Goal: Transaction & Acquisition: Purchase product/service

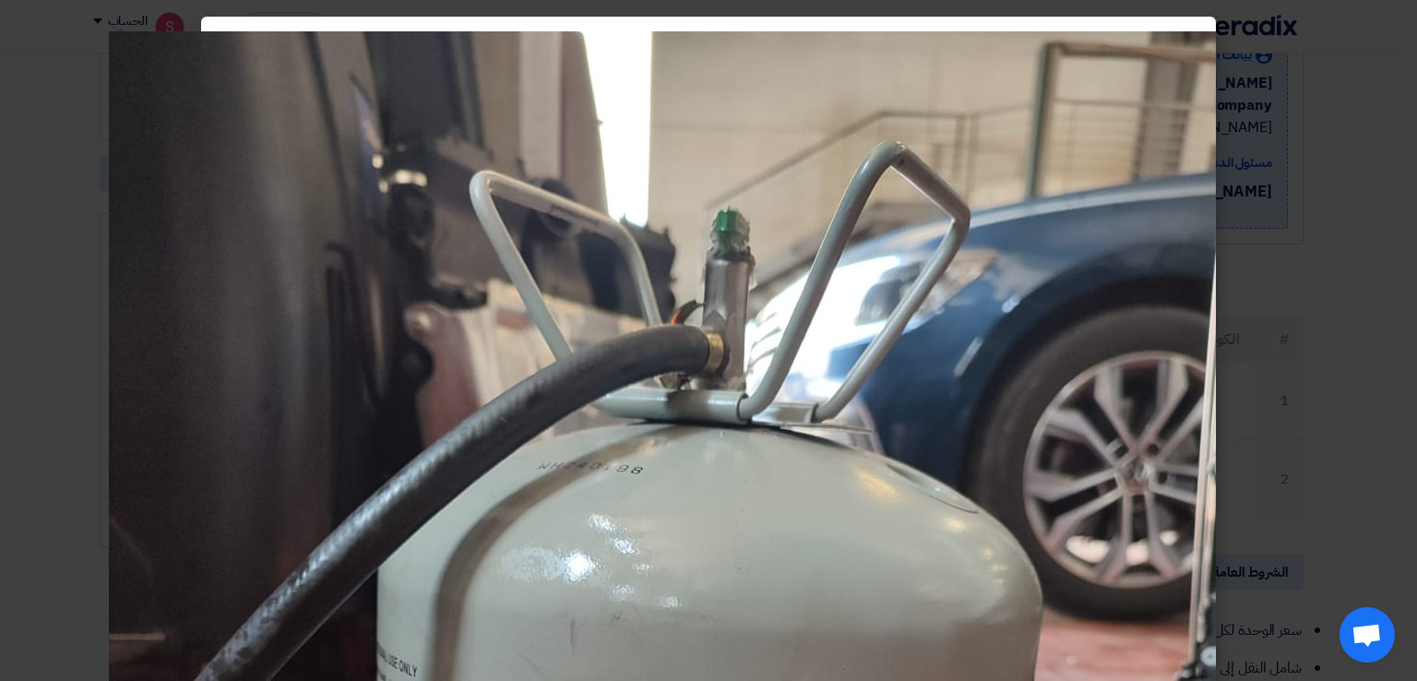
scroll to position [857, 0]
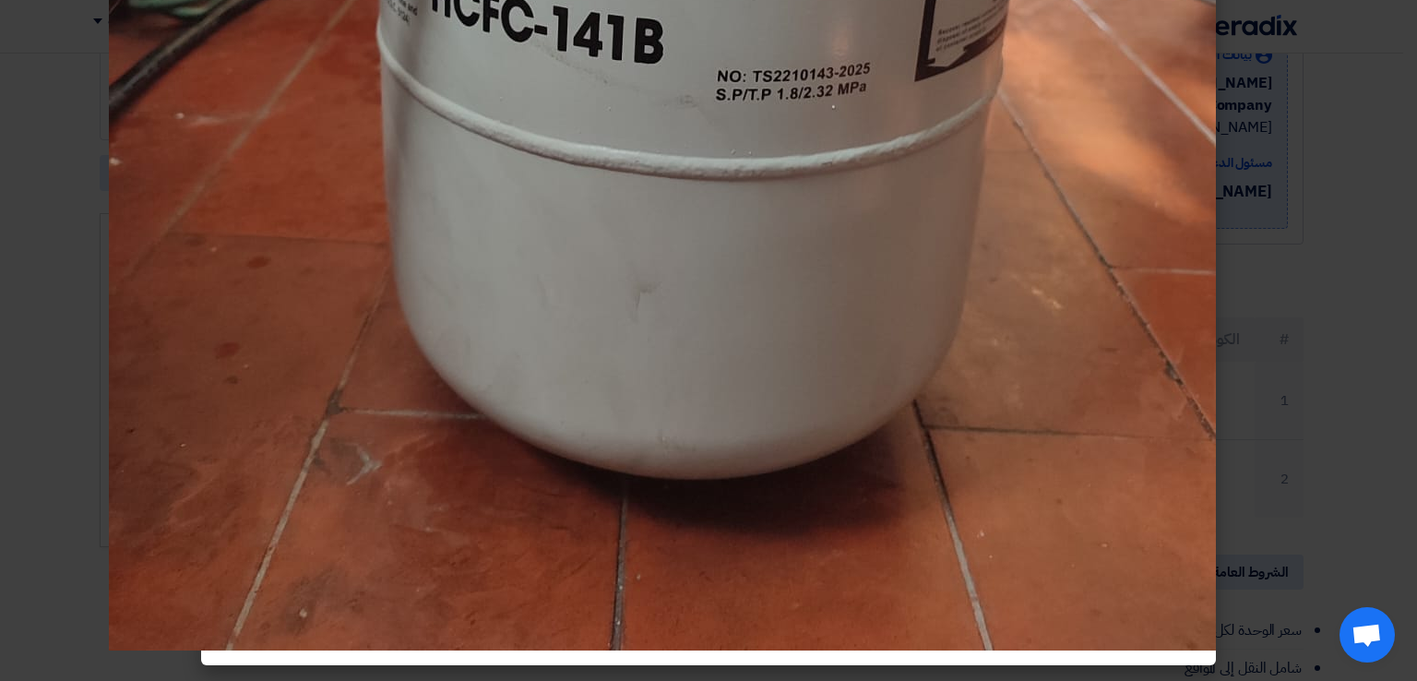
click at [1377, 27] on modal-container at bounding box center [708, 340] width 1417 height 681
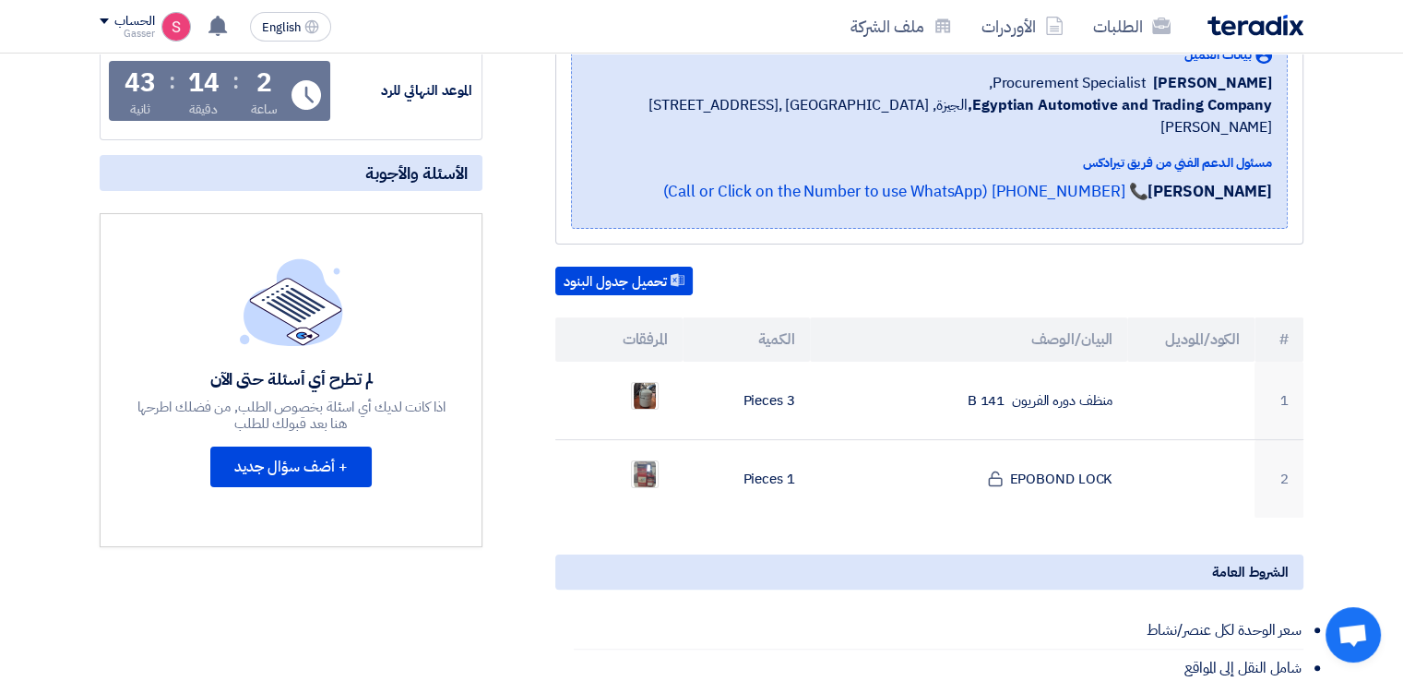
scroll to position [0, 0]
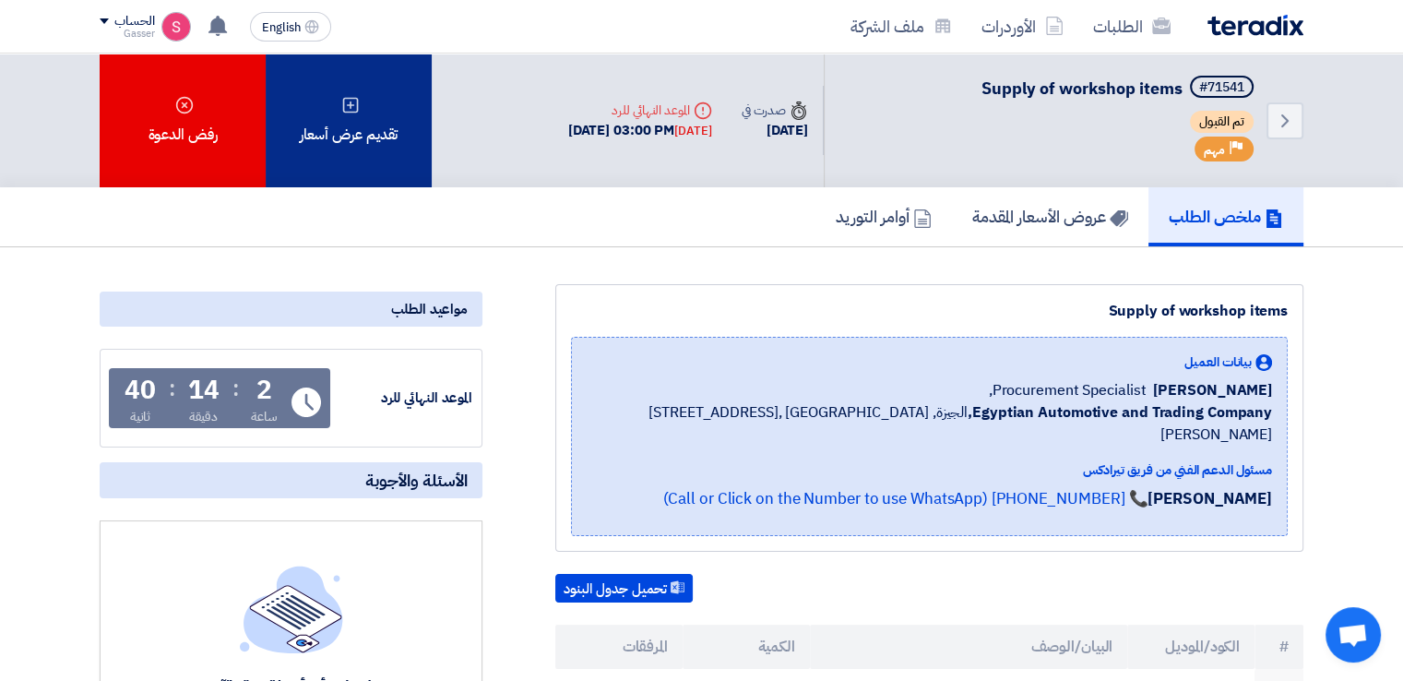
click at [376, 130] on div "تقديم عرض أسعار" at bounding box center [349, 120] width 166 height 134
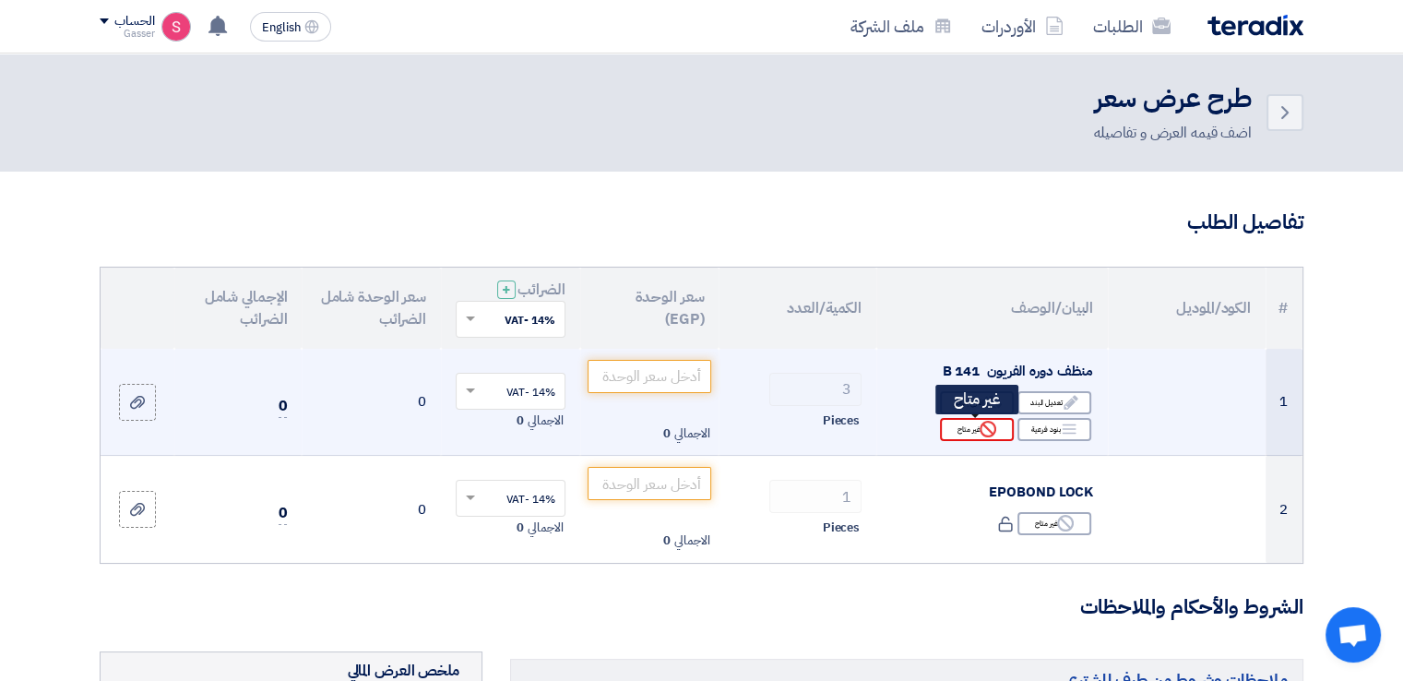
click at [982, 419] on div "Reject غير متاح" at bounding box center [977, 429] width 74 height 23
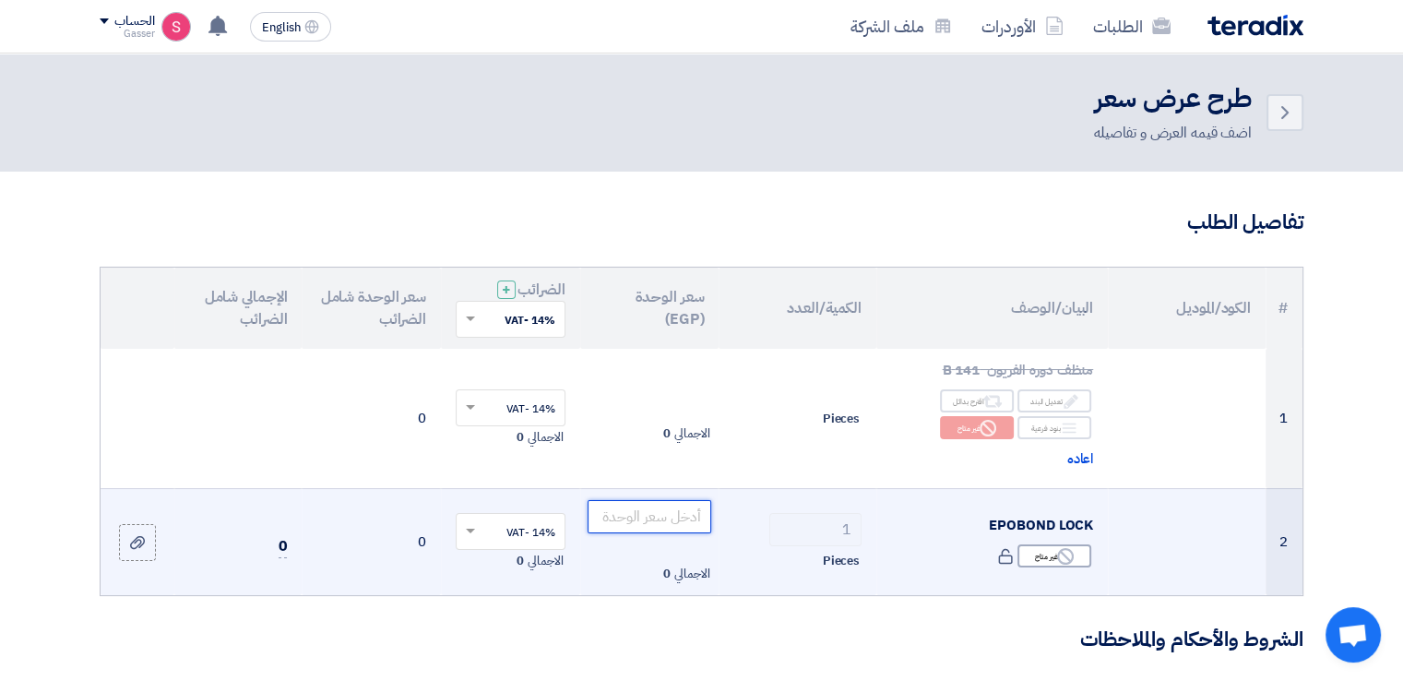
click at [658, 517] on input "number" at bounding box center [650, 516] width 125 height 33
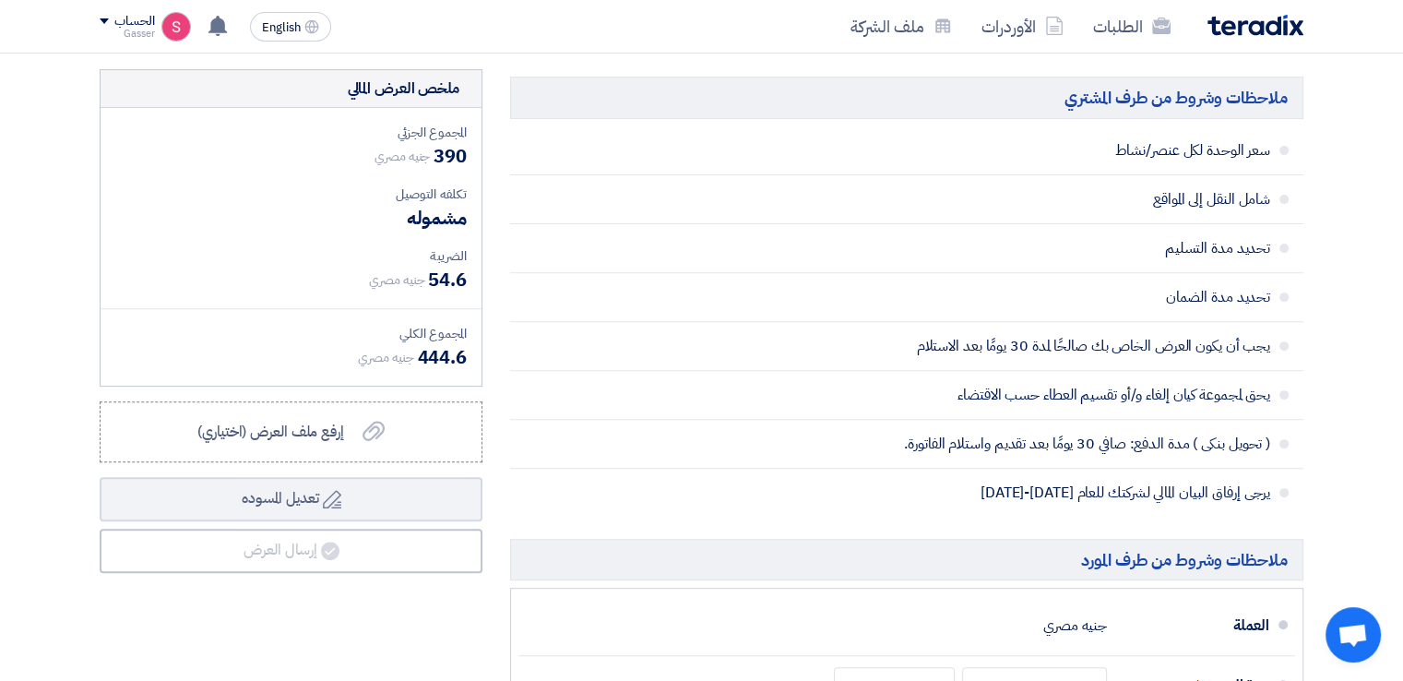
scroll to position [922, 0]
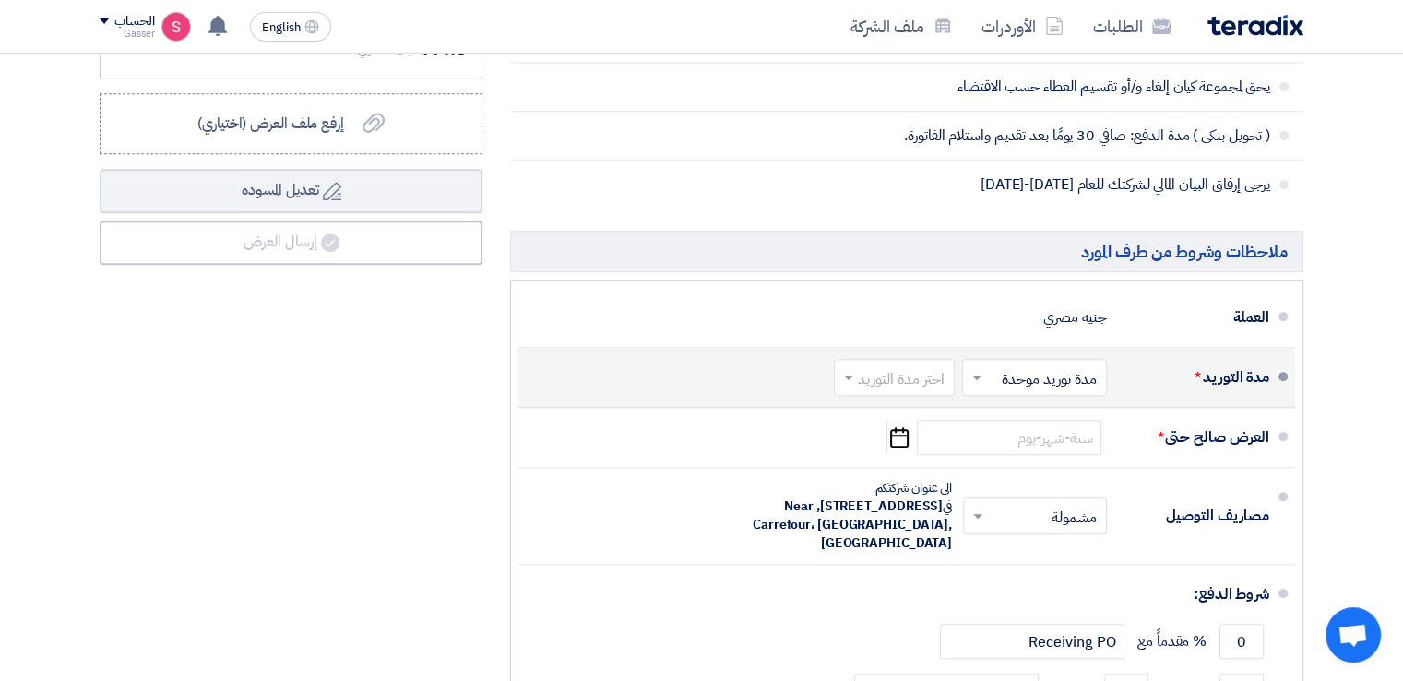
type input "390"
click at [898, 385] on input "text" at bounding box center [891, 379] width 112 height 27
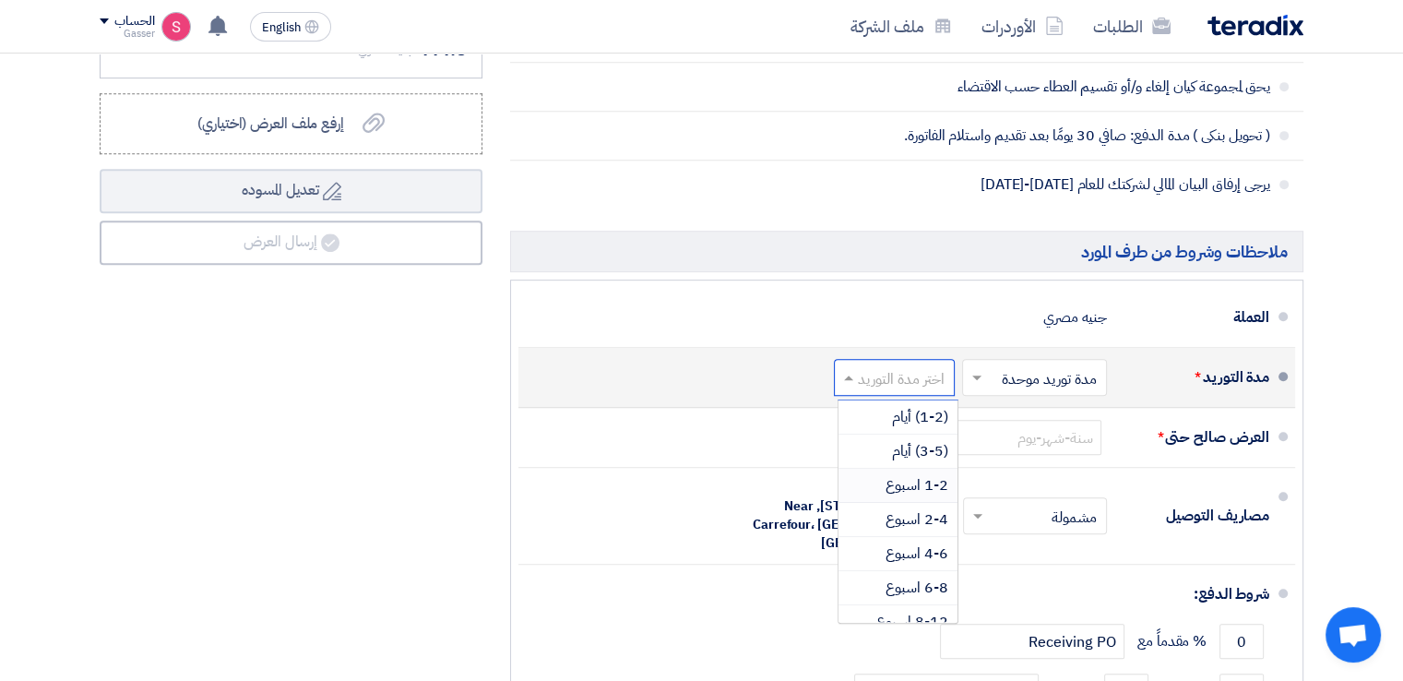
click at [927, 480] on span "1-2 اسبوع" at bounding box center [917, 485] width 63 height 22
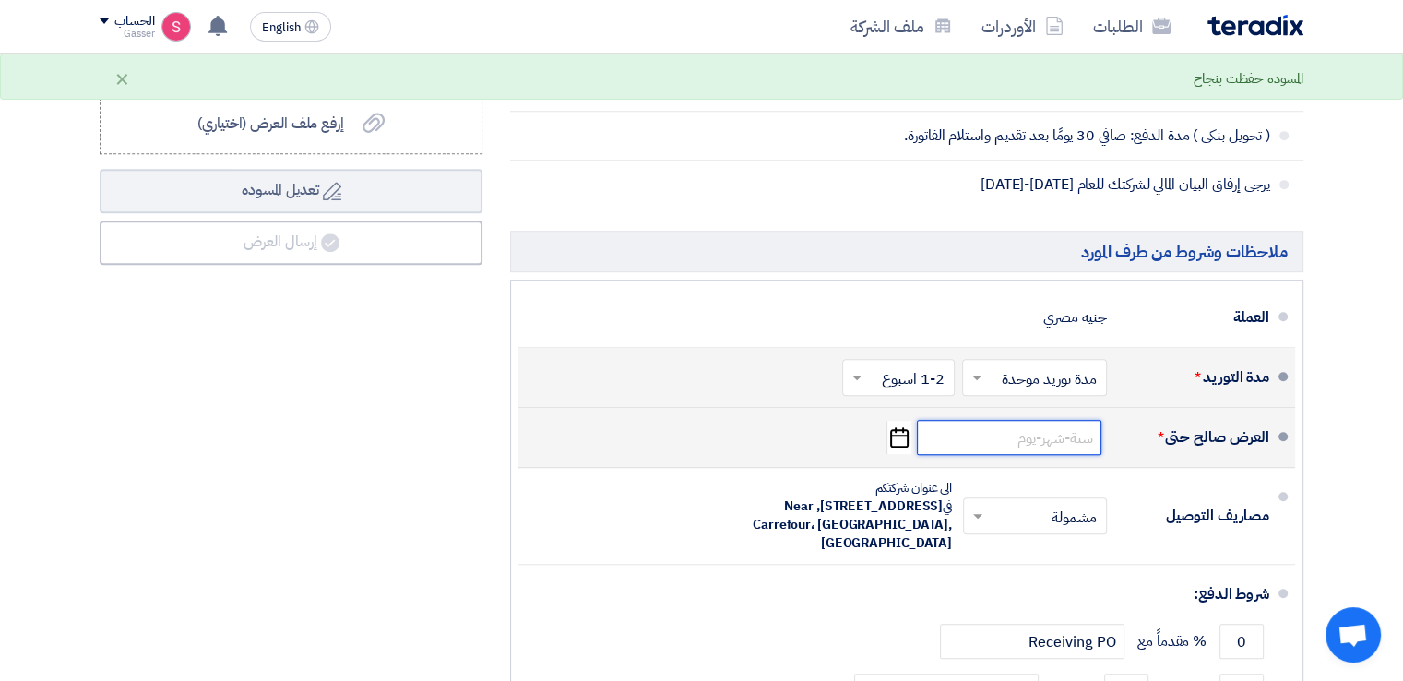
click at [1066, 429] on input at bounding box center [1009, 437] width 184 height 35
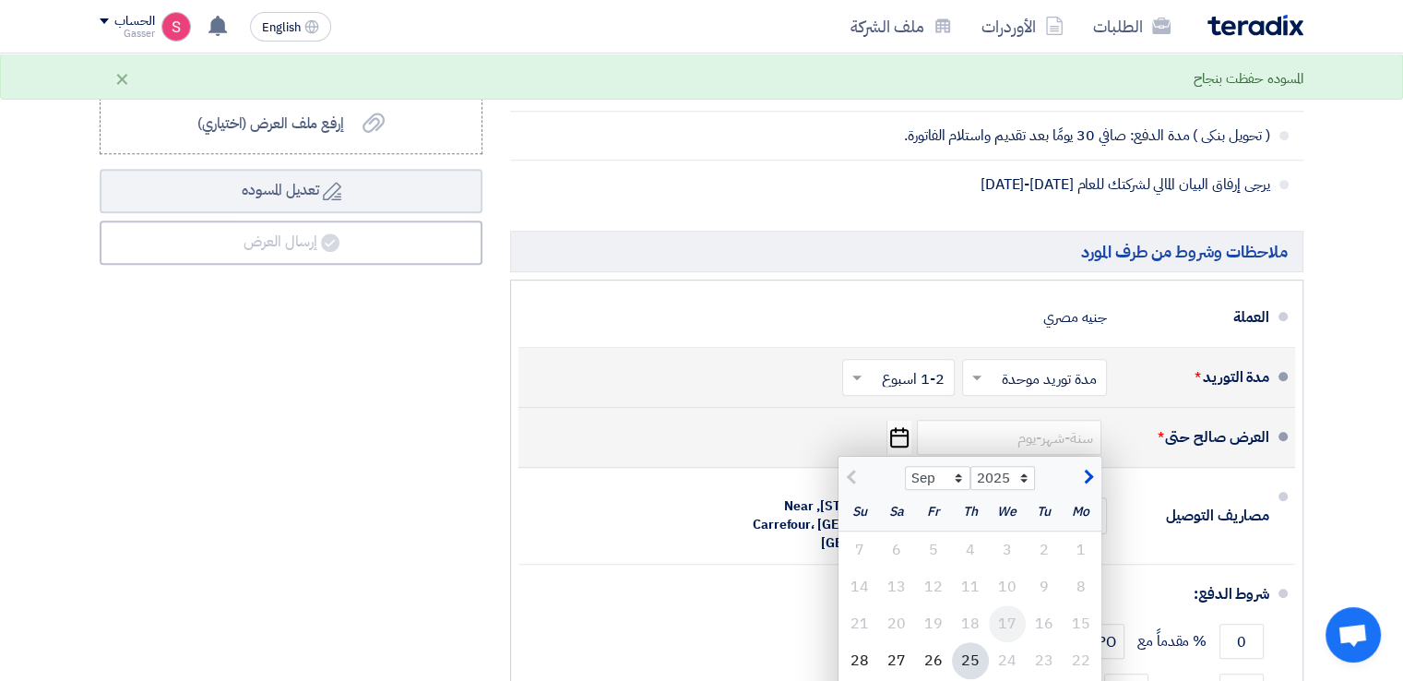
scroll to position [1230, 0]
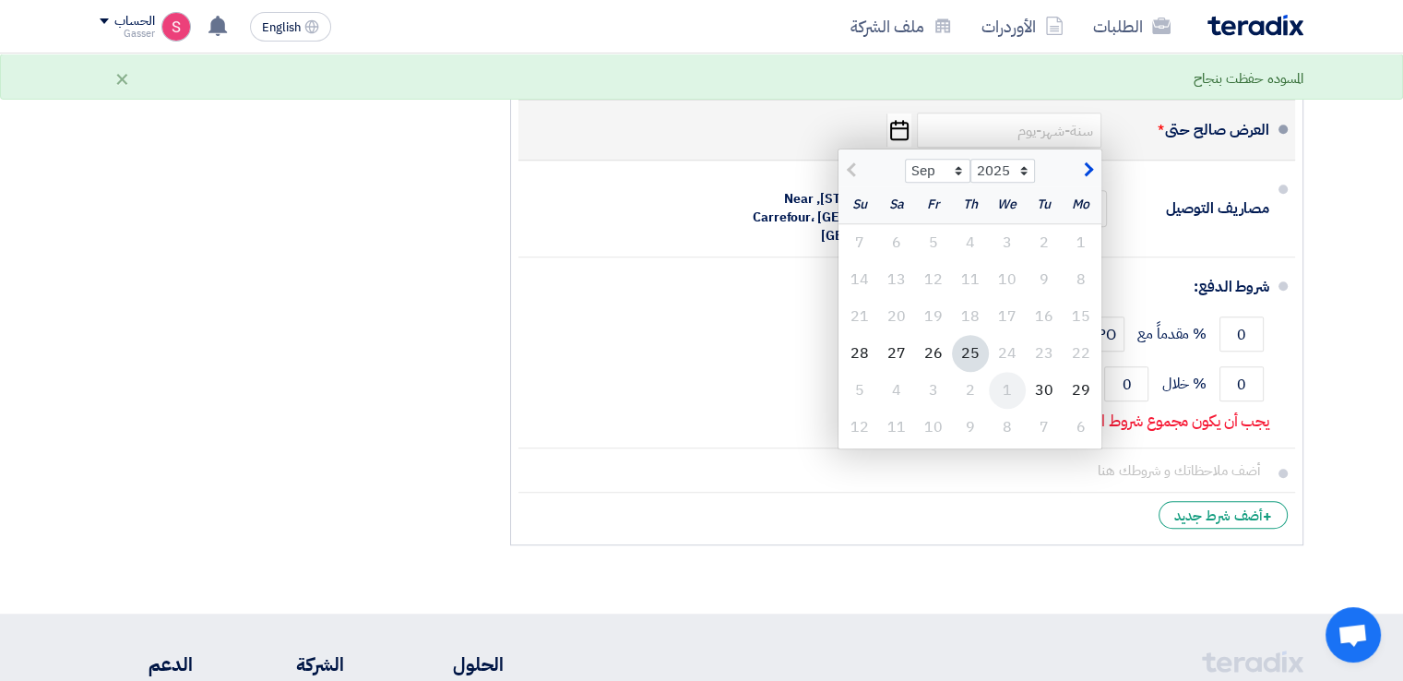
click at [1018, 386] on div "1" at bounding box center [1007, 390] width 37 height 37
type input "[DATE]"
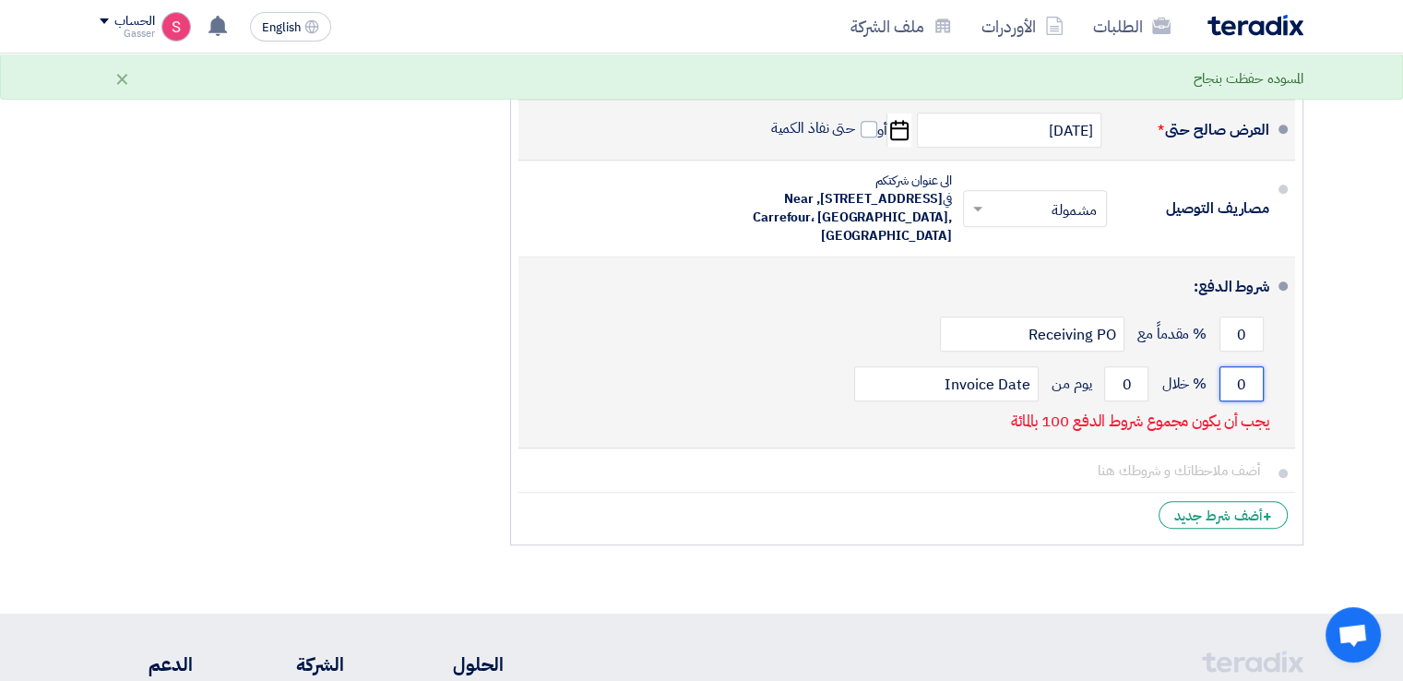
drag, startPoint x: 1246, startPoint y: 373, endPoint x: 1233, endPoint y: 373, distance: 12.9
click at [1237, 373] on input "0" at bounding box center [1241, 383] width 44 height 35
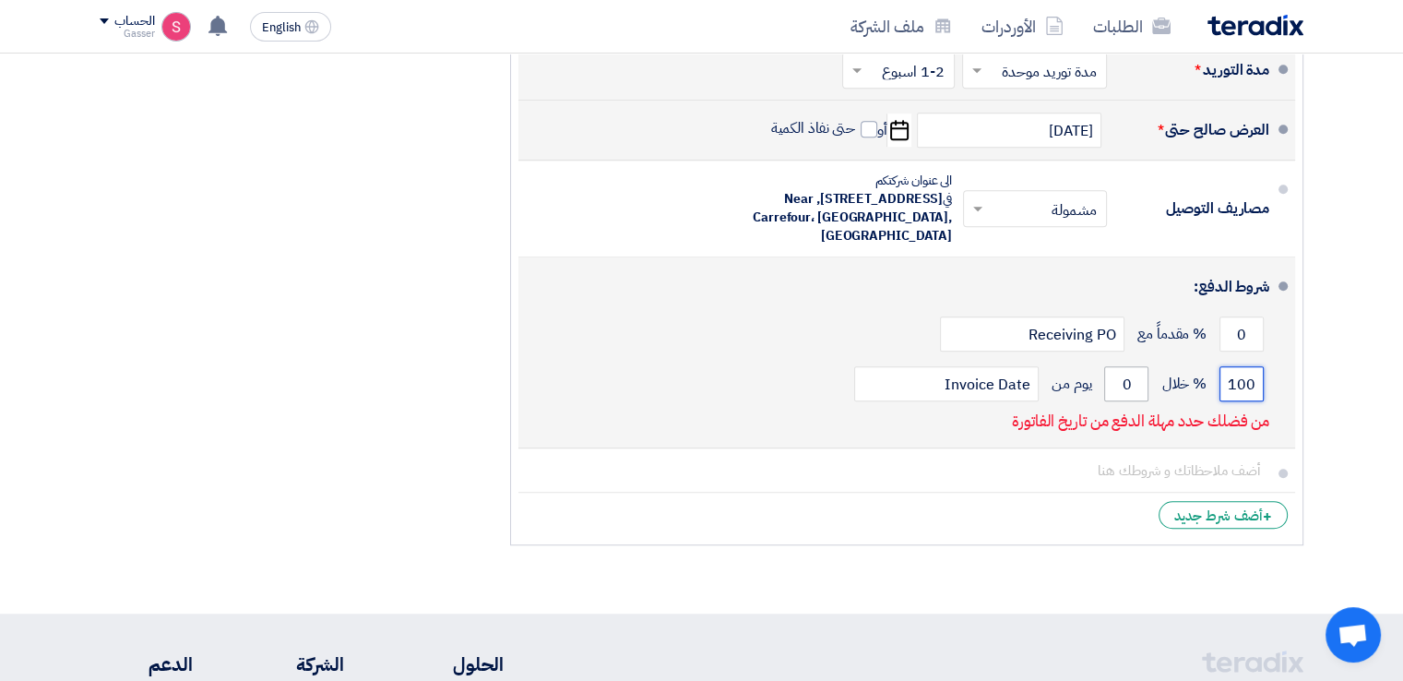
type input "100"
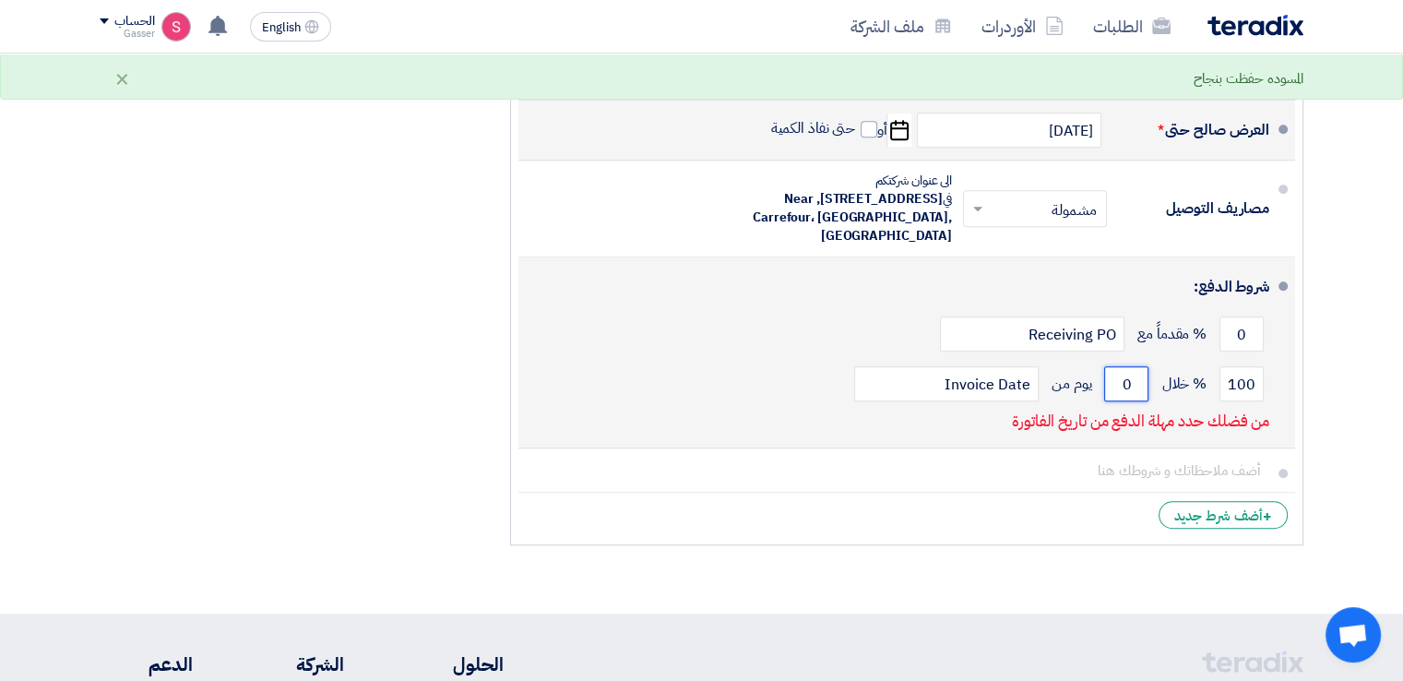
drag, startPoint x: 1130, startPoint y: 377, endPoint x: 1111, endPoint y: 377, distance: 18.4
click at [1111, 377] on input "0" at bounding box center [1126, 383] width 44 height 35
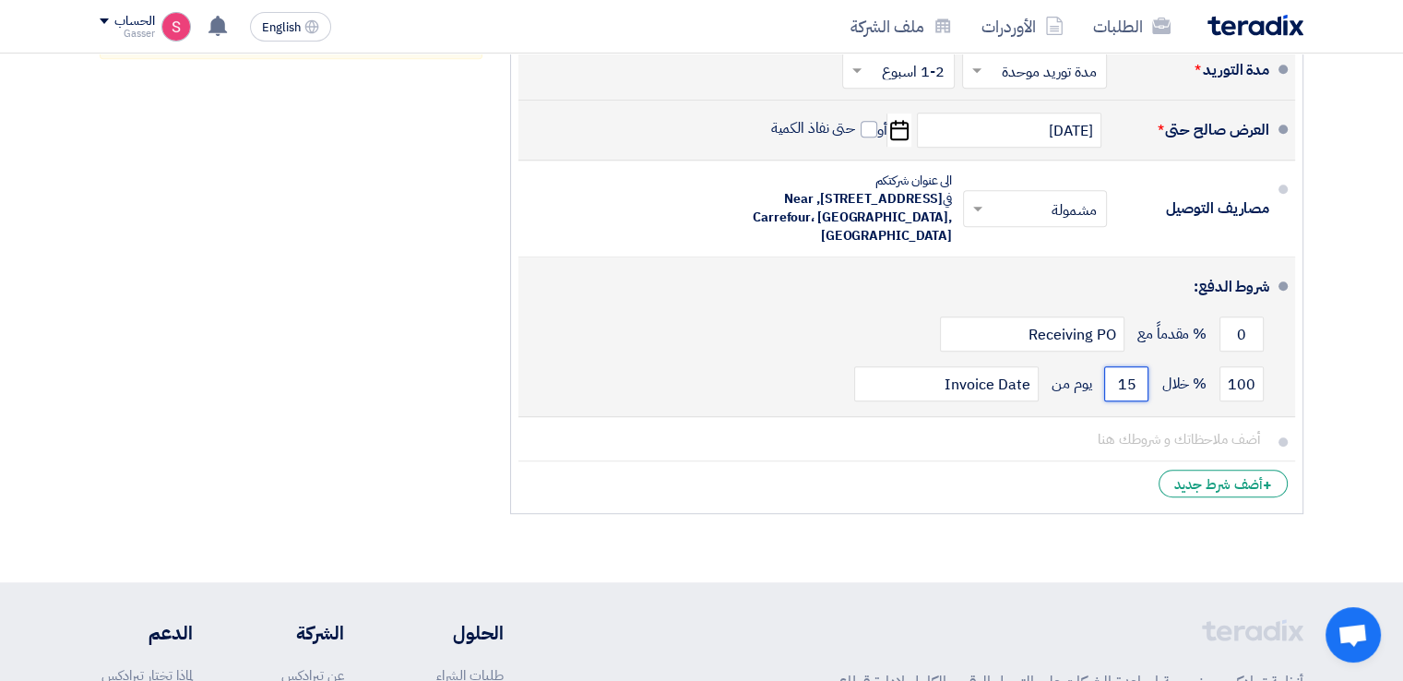
type input "15"
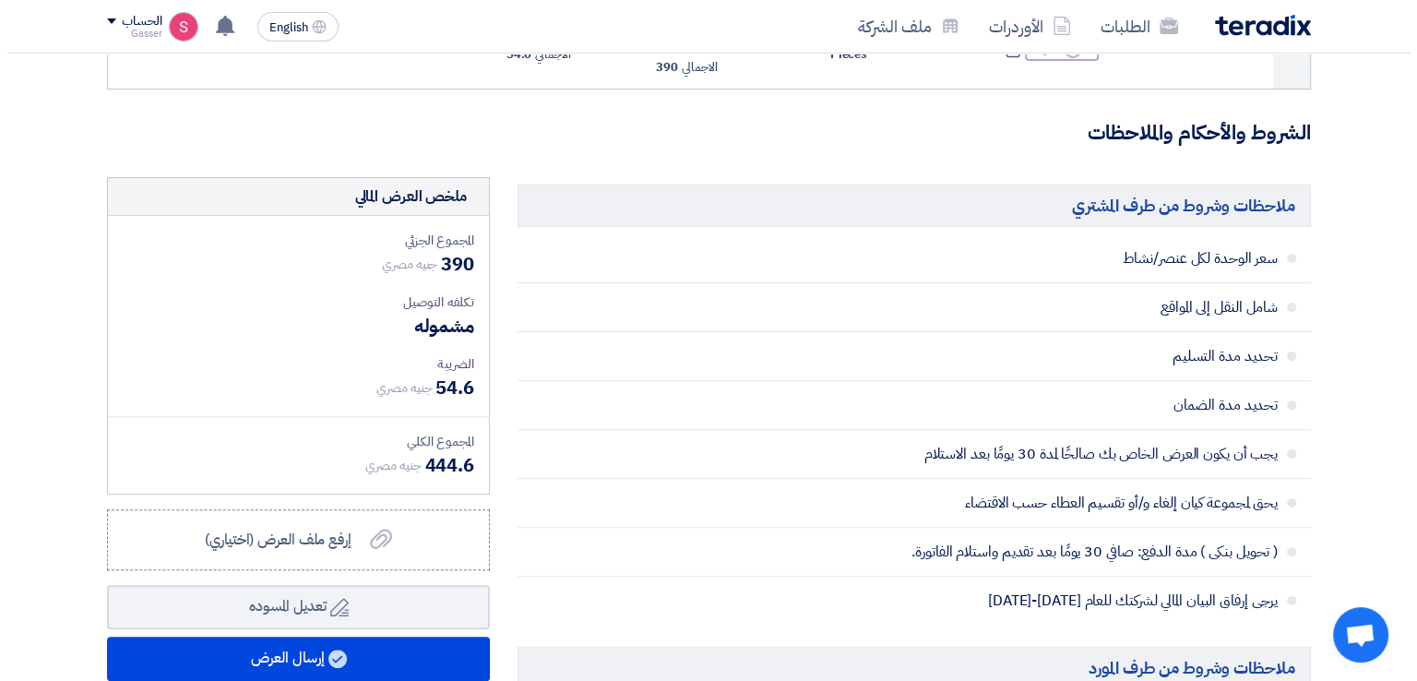
scroll to position [922, 0]
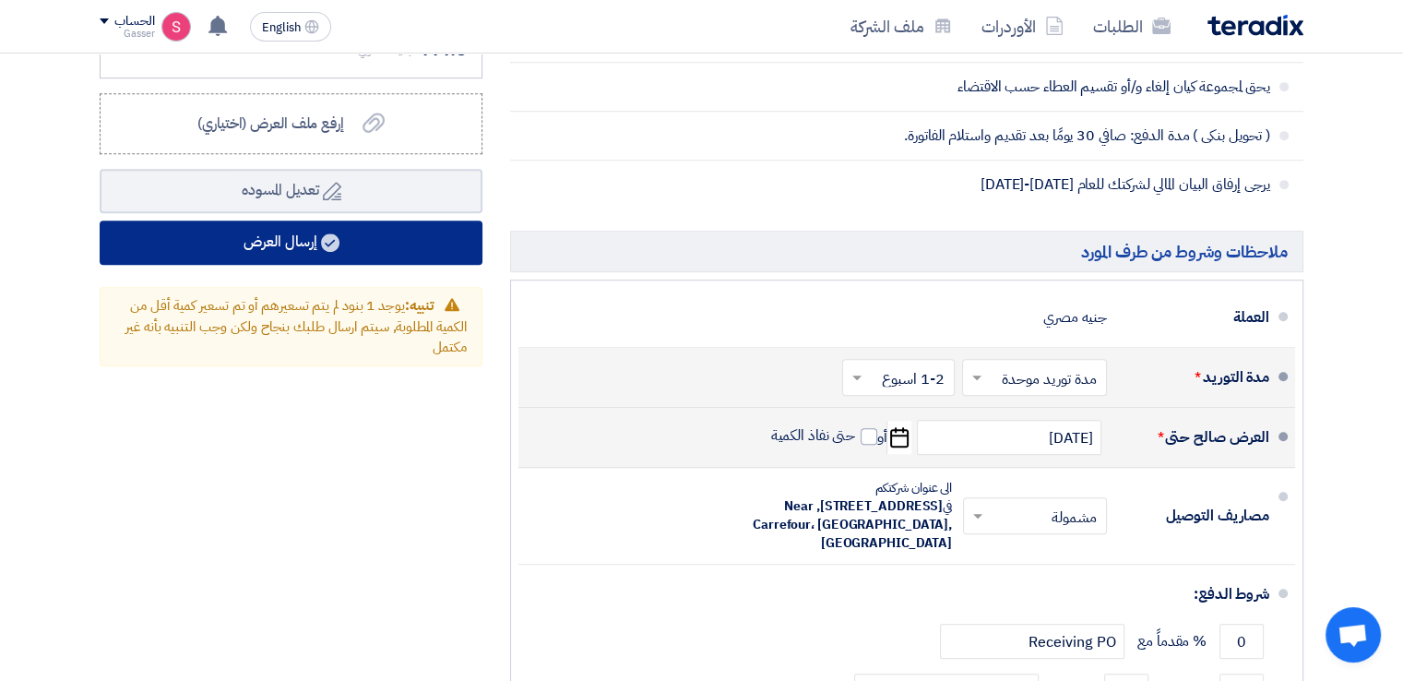
click at [412, 242] on button "إرسال العرض" at bounding box center [291, 242] width 383 height 44
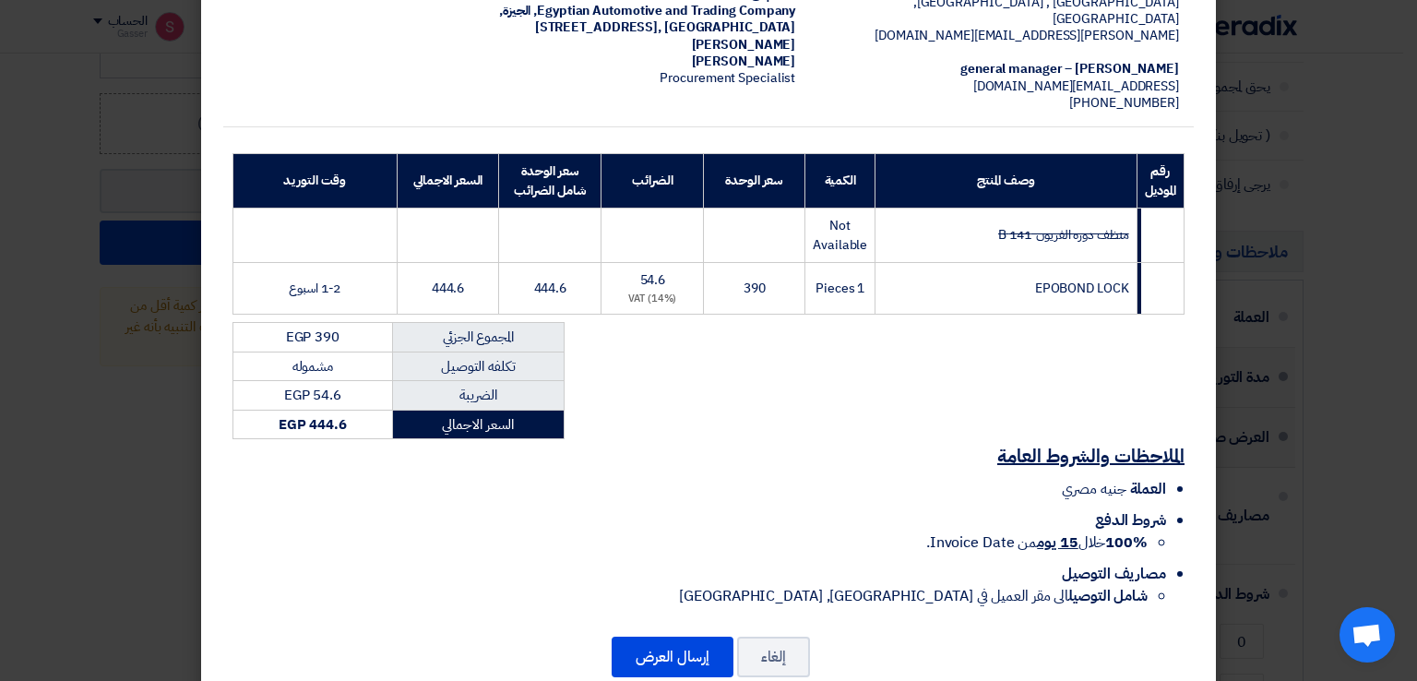
scroll to position [208, 0]
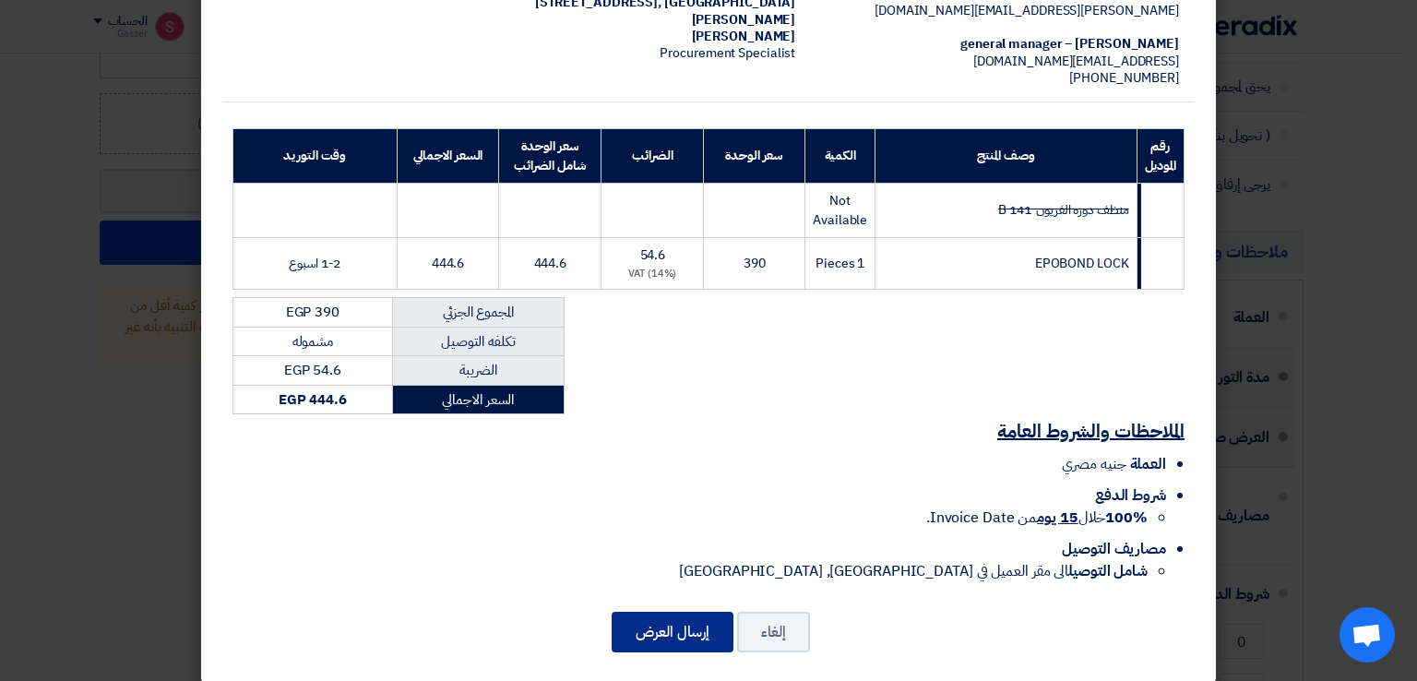
click at [704, 612] on button "إرسال العرض" at bounding box center [673, 632] width 122 height 41
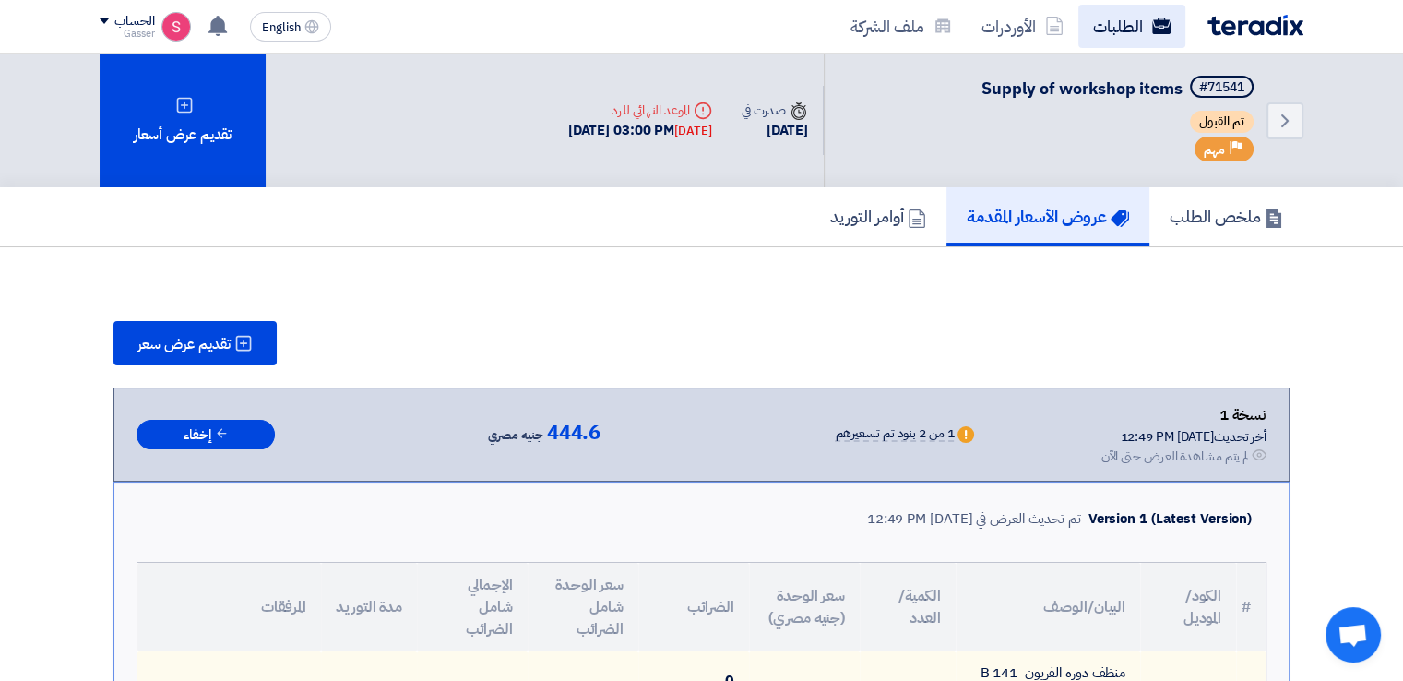
click at [1130, 17] on link "الطلبات" at bounding box center [1131, 26] width 107 height 43
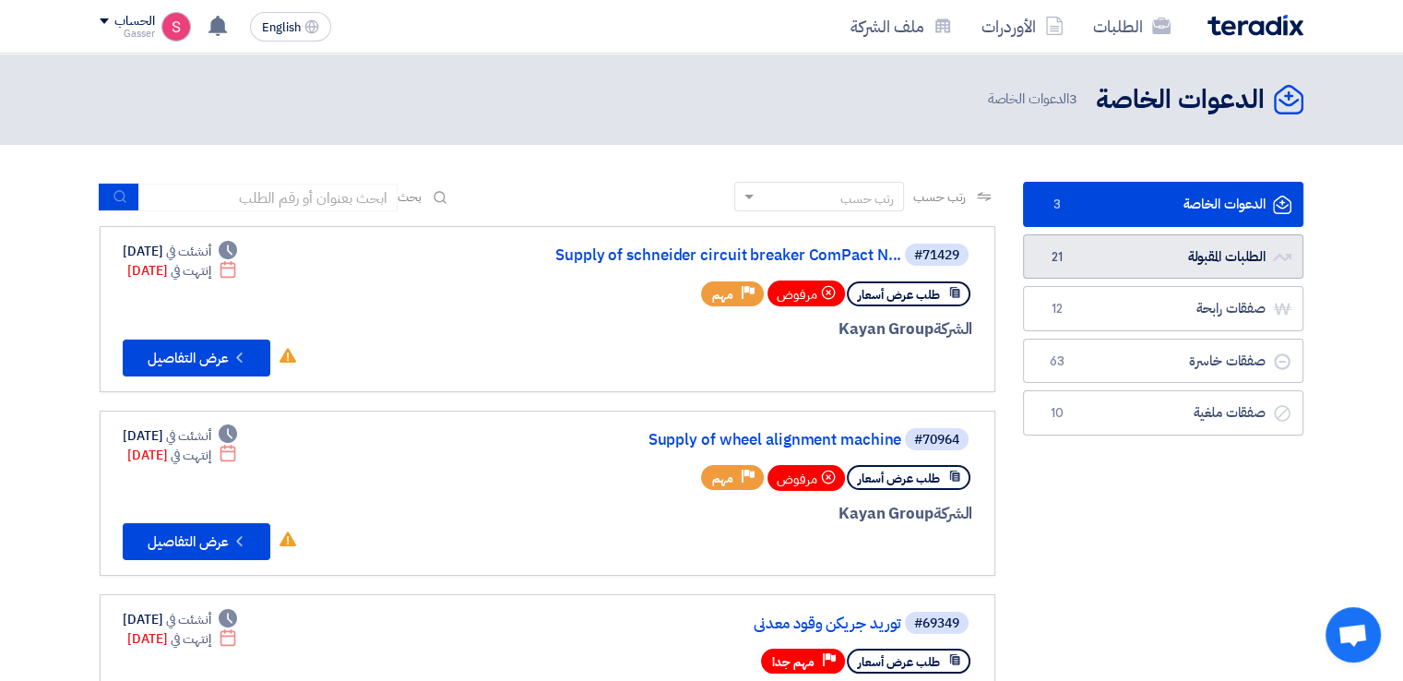
click at [1110, 262] on link "الطلبات المقبولة الطلبات المقبولة 21" at bounding box center [1163, 256] width 280 height 45
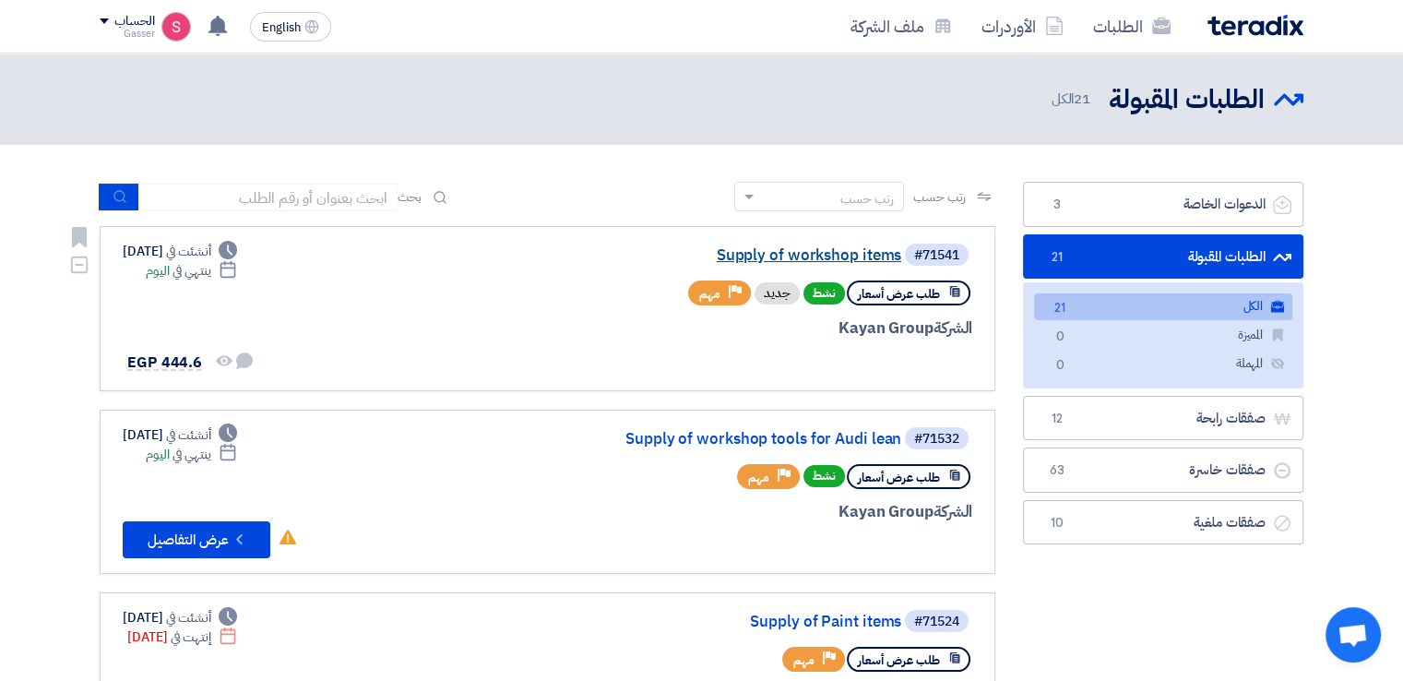
click at [872, 256] on link "Supply of workshop items" at bounding box center [716, 255] width 369 height 17
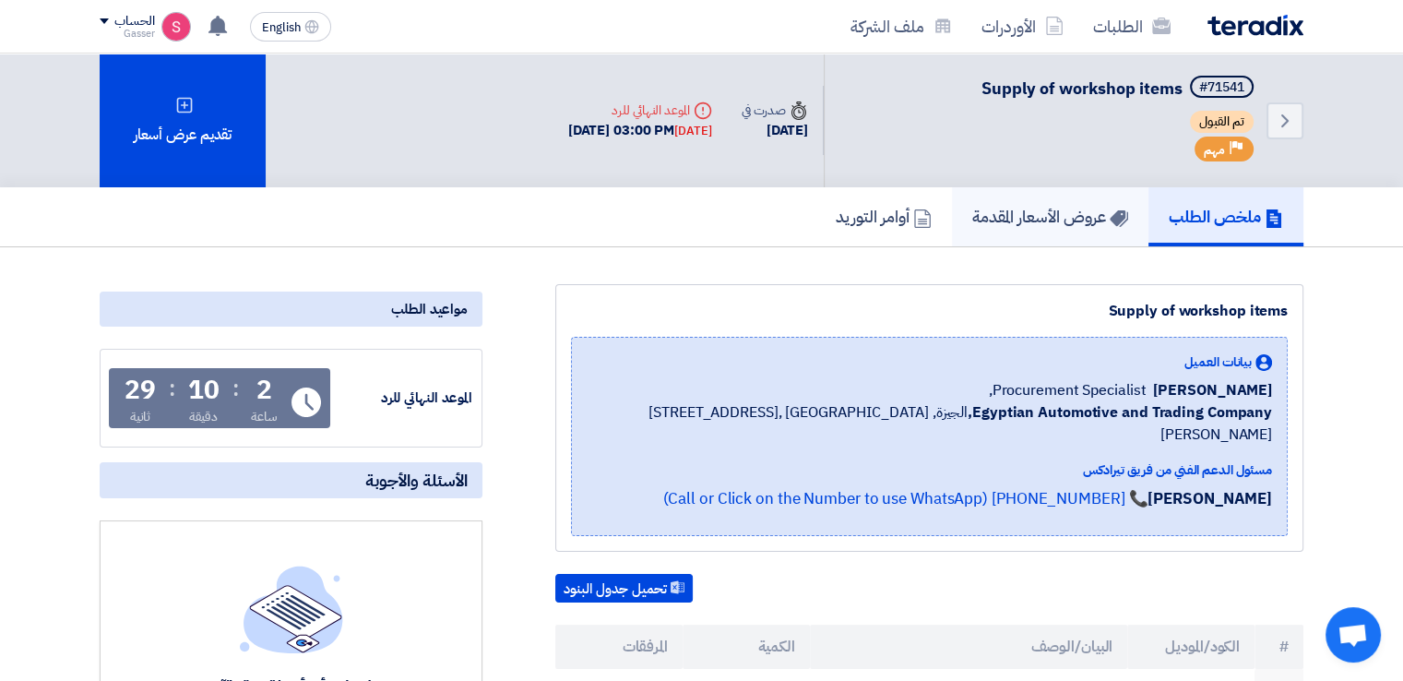
click at [1041, 218] on h5 "عروض الأسعار المقدمة" at bounding box center [1050, 216] width 156 height 21
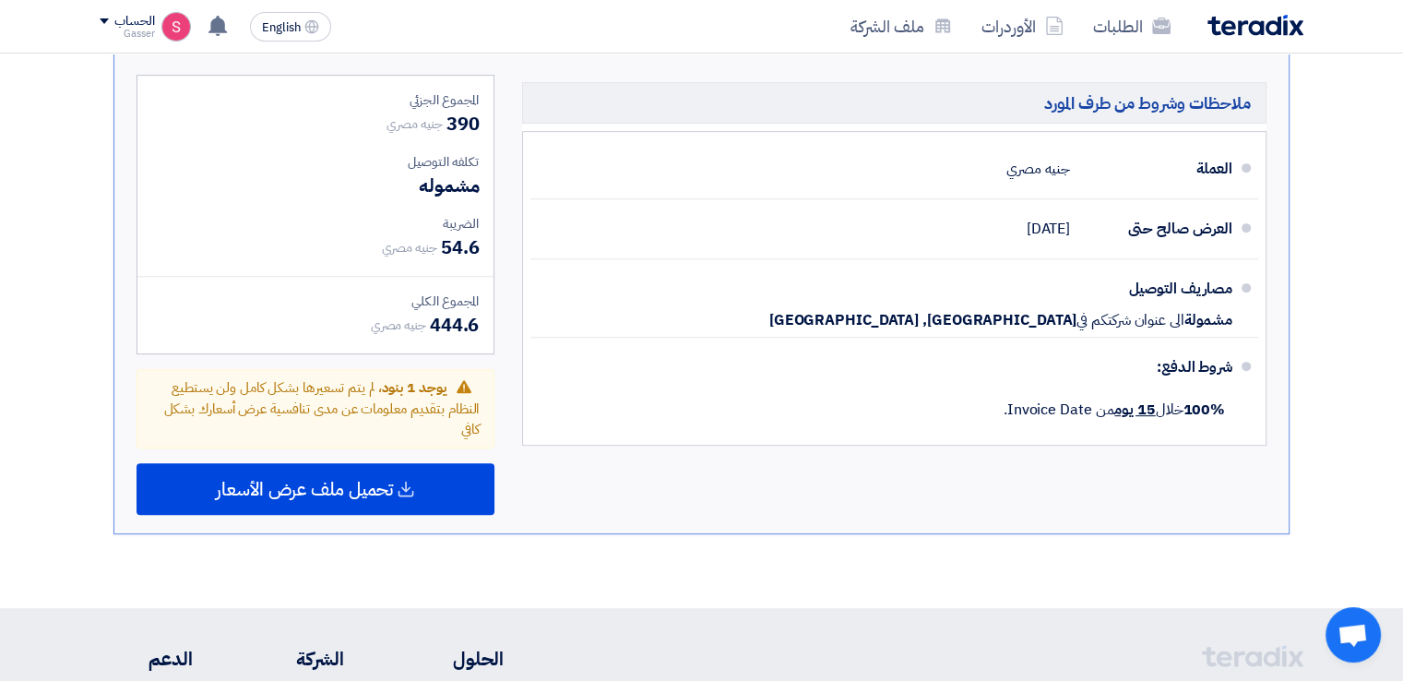
scroll to position [922, 0]
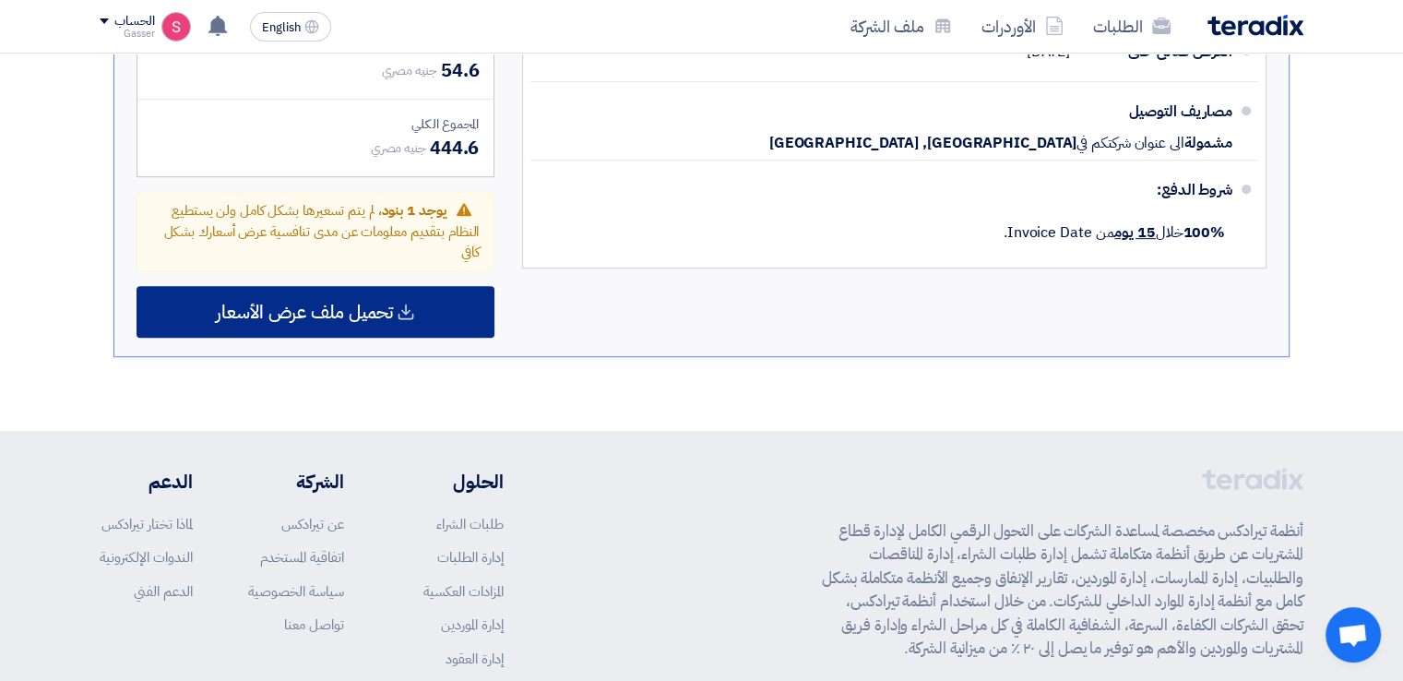
click at [358, 303] on span "تحميل ملف عرض الأسعار" at bounding box center [304, 311] width 177 height 17
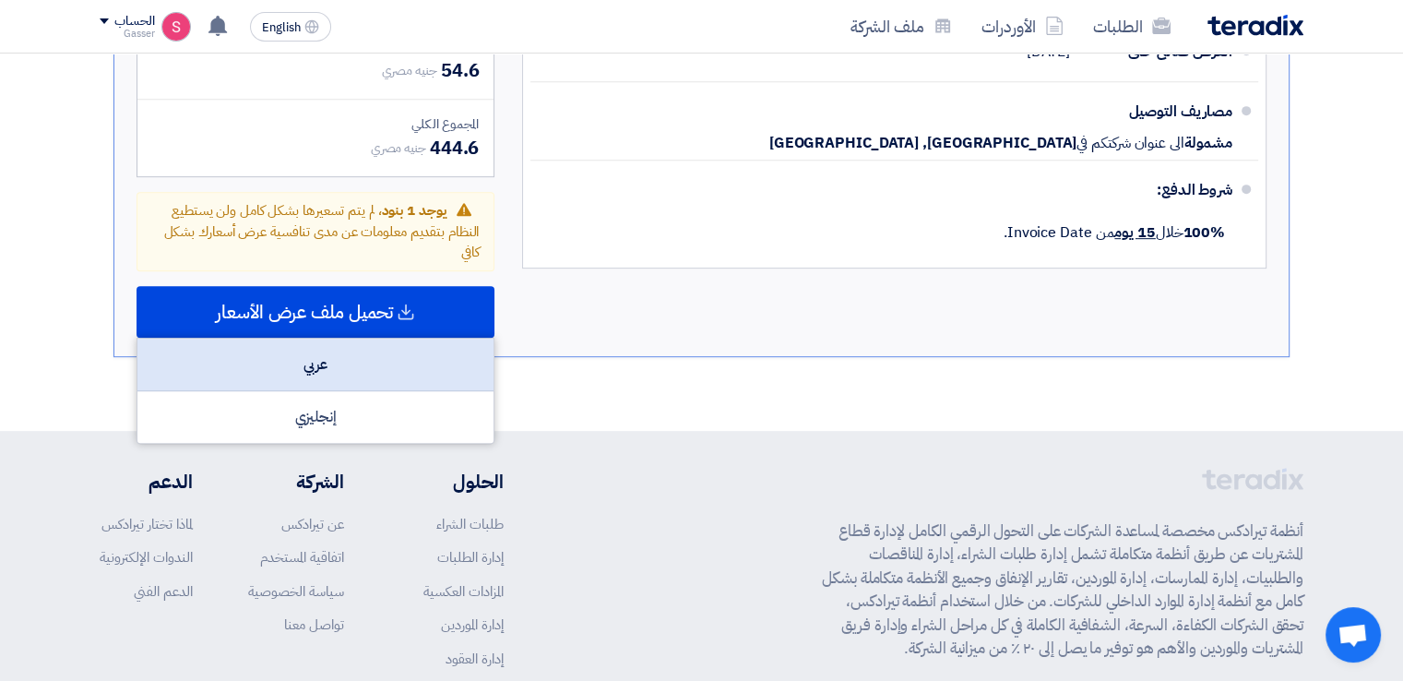
click at [398, 339] on div "عربي" at bounding box center [315, 365] width 356 height 53
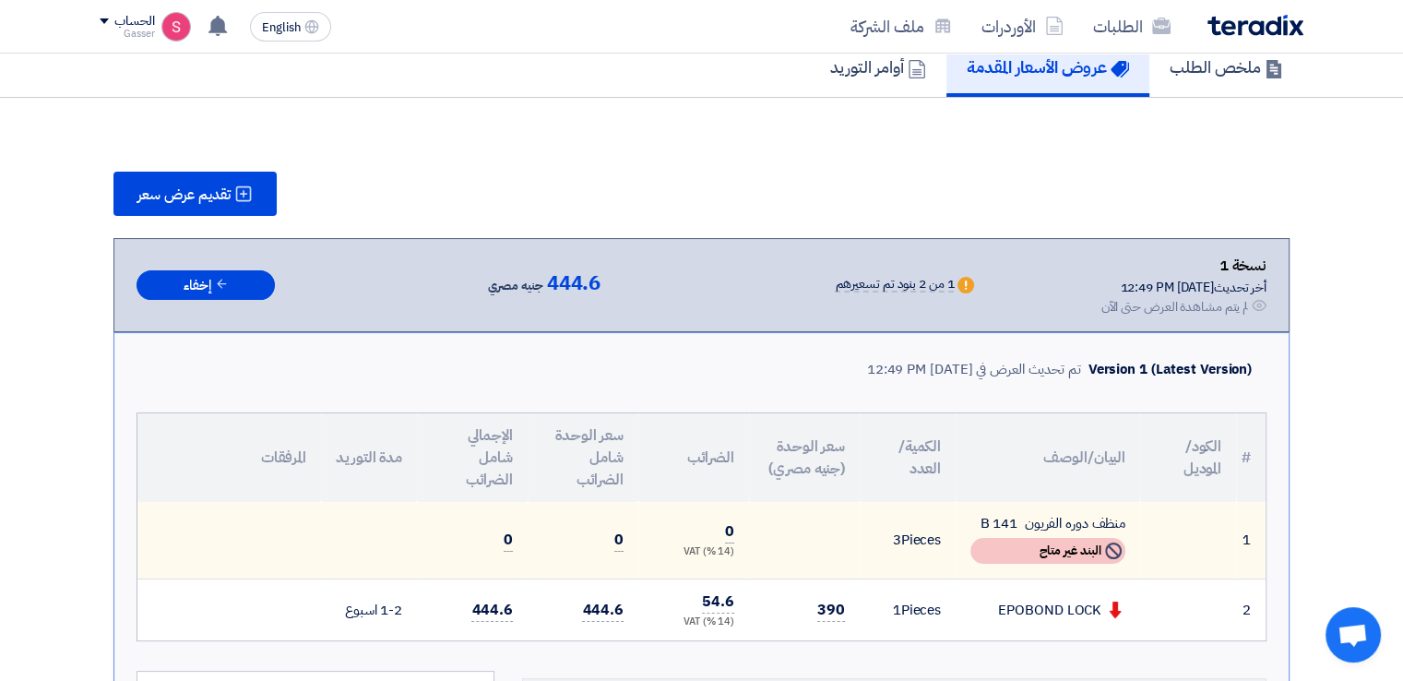
scroll to position [0, 0]
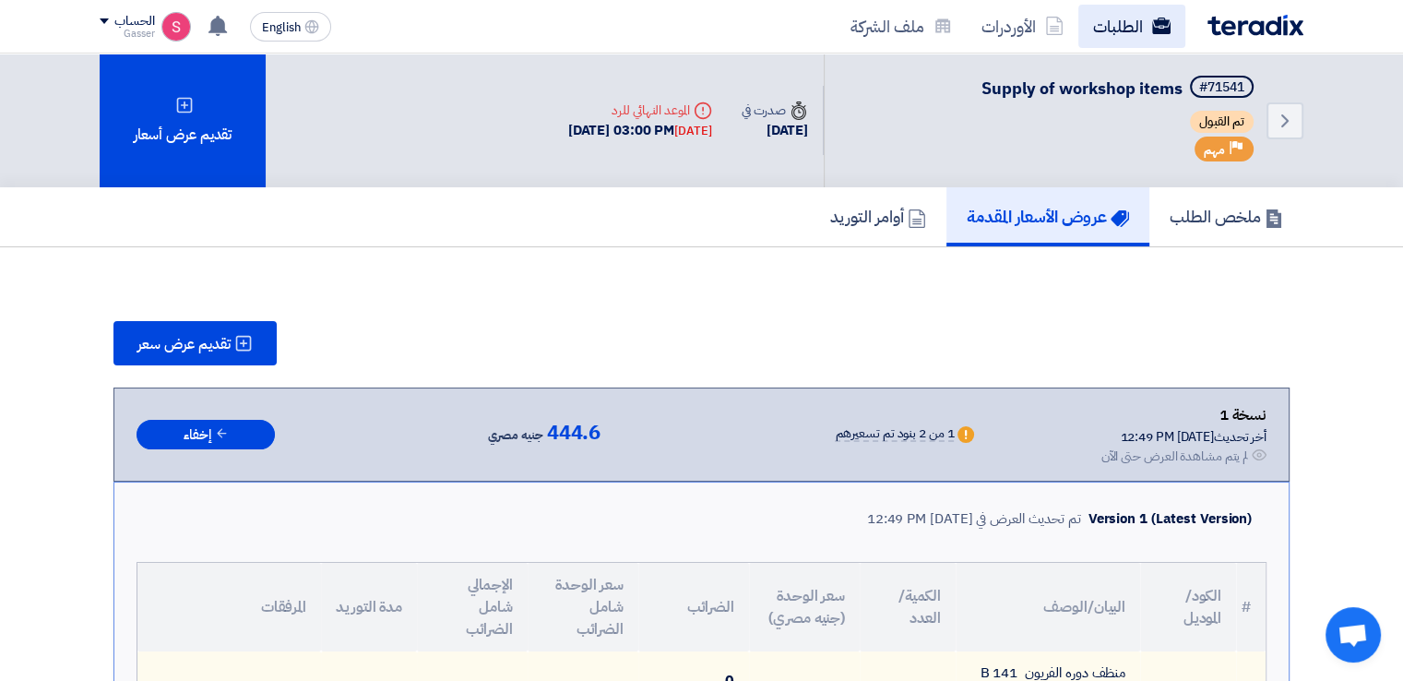
click at [1140, 20] on link "الطلبات" at bounding box center [1131, 26] width 107 height 43
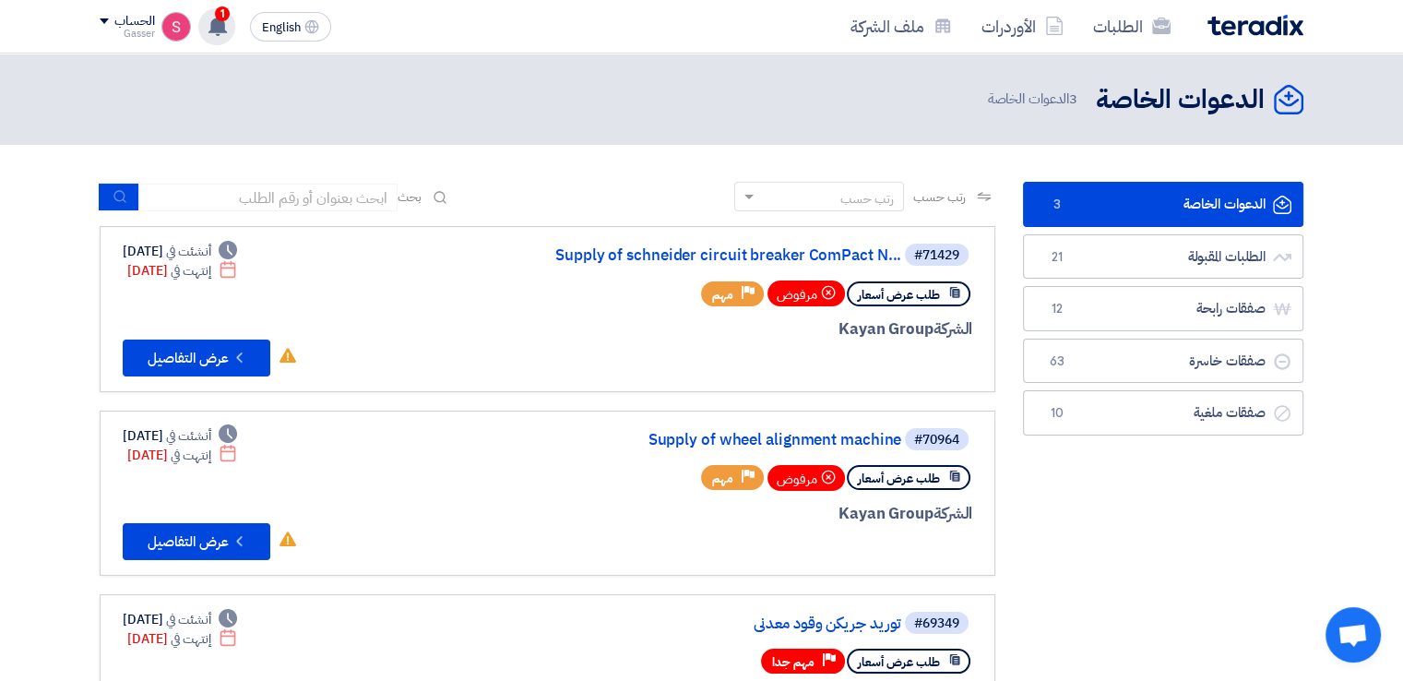
click at [218, 28] on use at bounding box center [217, 26] width 18 height 20
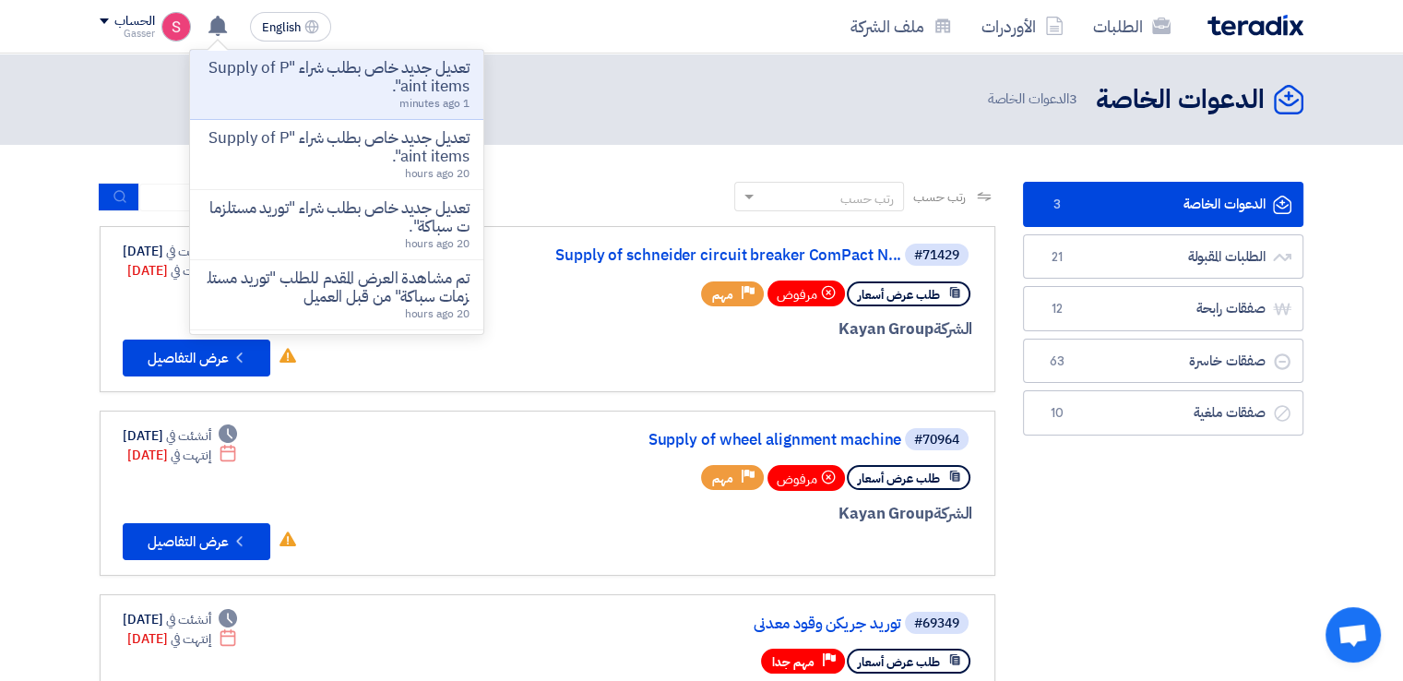
click at [429, 83] on p "تعديل جديد خاص بطلب شراء "Supply of Paint items"." at bounding box center [337, 77] width 264 height 37
